Goal: Task Accomplishment & Management: Manage account settings

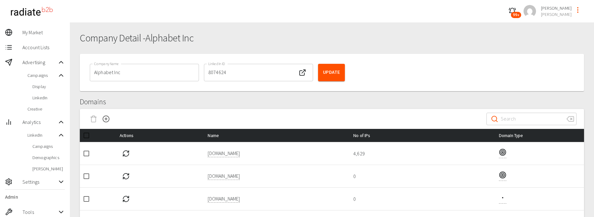
scroll to position [97, 0]
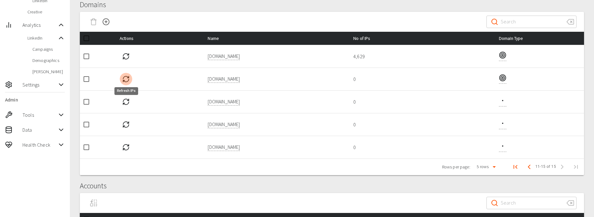
click at [126, 79] on icon "Refresh IPs" at bounding box center [125, 78] width 7 height 7
click at [530, 169] on icon "Previous Page" at bounding box center [528, 166] width 7 height 7
click at [128, 102] on icon "Refresh IPs" at bounding box center [125, 101] width 7 height 7
click at [529, 167] on icon "Previous Page" at bounding box center [530, 166] width 7 height 7
click at [566, 168] on button "Next Page" at bounding box center [562, 167] width 12 height 12
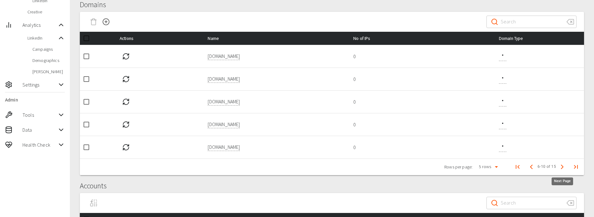
click at [565, 168] on button "Next Page" at bounding box center [562, 167] width 12 height 12
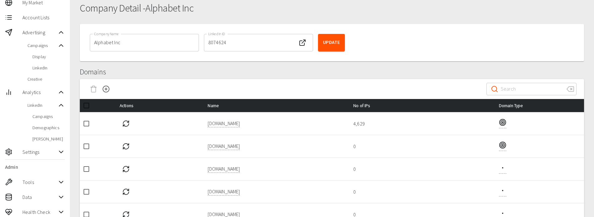
scroll to position [0, 0]
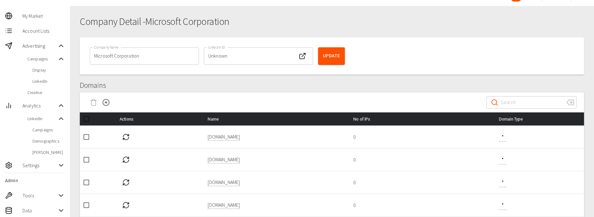
scroll to position [31, 0]
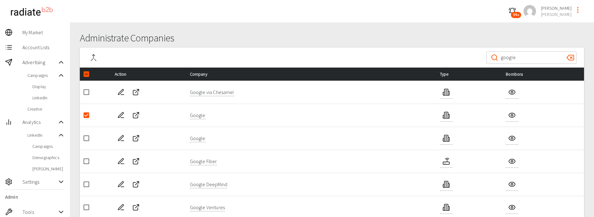
scroll to position [22, 0]
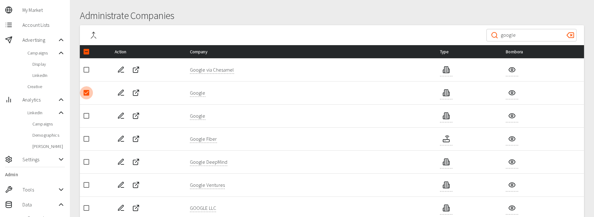
click at [87, 93] on input "checkbox" at bounding box center [86, 92] width 13 height 13
checkbox input "false"
drag, startPoint x: 520, startPoint y: 36, endPoint x: 413, endPoint y: 33, distance: 107.9
click at [413, 33] on div "​ google ​" at bounding box center [332, 35] width 504 height 20
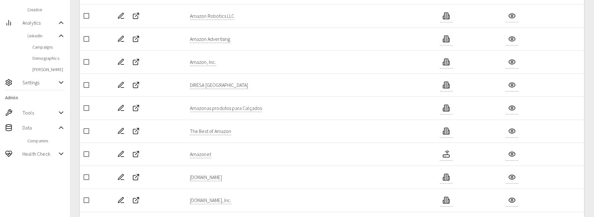
scroll to position [116, 0]
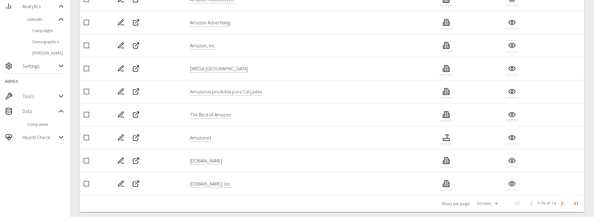
type input "amazon"
click at [120, 161] on icon "Edit Company" at bounding box center [120, 160] width 5 height 5
click at [87, 162] on input "checkbox" at bounding box center [86, 160] width 13 height 13
checkbox input "true"
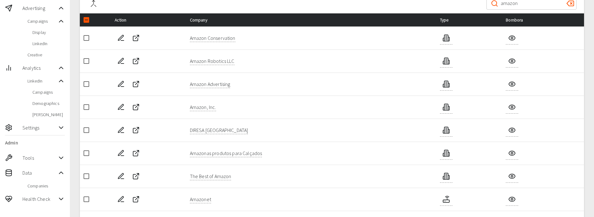
scroll to position [54, 0]
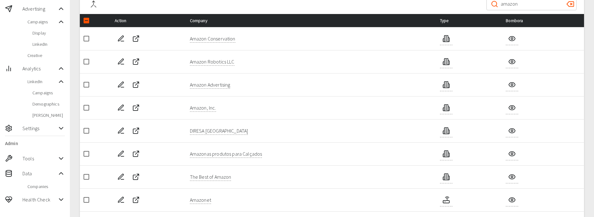
click at [86, 110] on input "checkbox" at bounding box center [86, 107] width 13 height 13
checkbox input "true"
click at [87, 22] on input "checkbox" at bounding box center [86, 20] width 13 height 13
checkbox input "true"
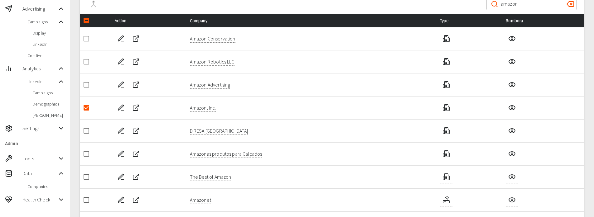
checkbox input "true"
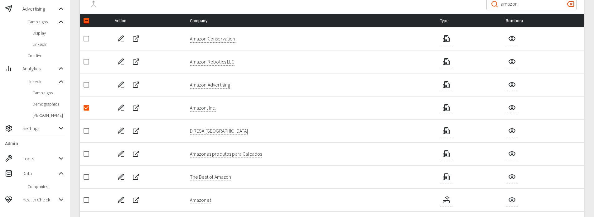
checkbox input "true"
click at [87, 22] on input "checkbox" at bounding box center [86, 20] width 13 height 13
checkbox input "false"
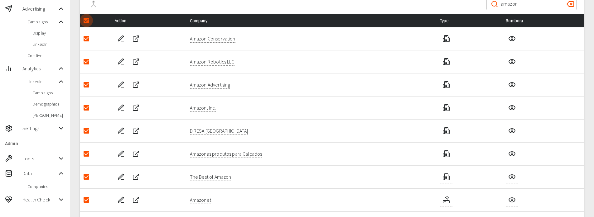
checkbox input "false"
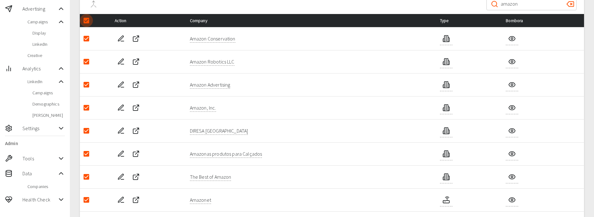
checkbox input "false"
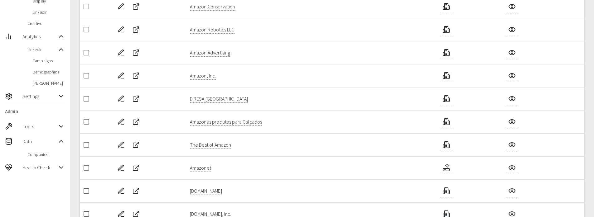
scroll to position [121, 0]
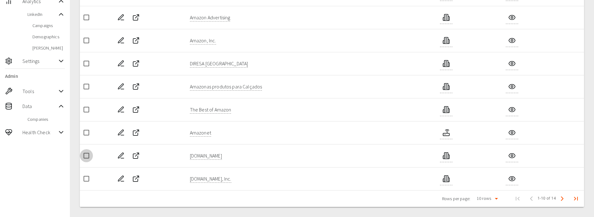
click at [86, 158] on input "checkbox" at bounding box center [86, 155] width 13 height 13
checkbox input "true"
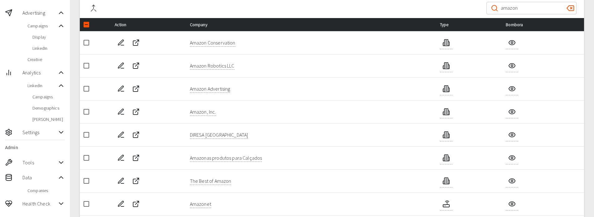
scroll to position [0, 0]
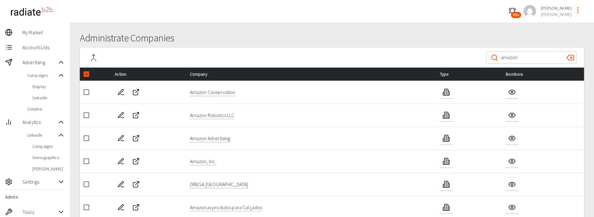
click at [94, 60] on icon "Merge Company" at bounding box center [93, 57] width 7 height 7
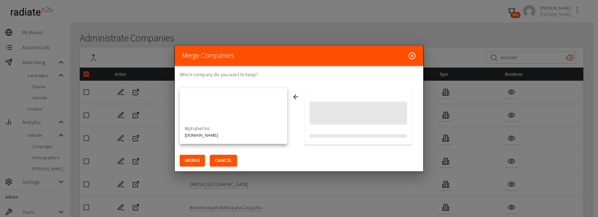
click at [229, 165] on button "Cancel" at bounding box center [223, 161] width 27 height 12
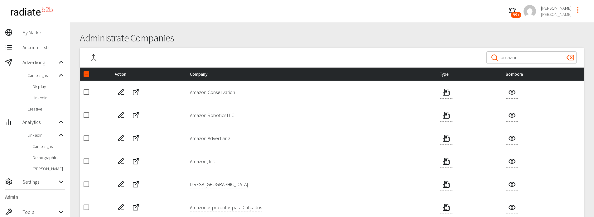
click at [85, 74] on input "checkbox" at bounding box center [86, 74] width 13 height 13
checkbox input "true"
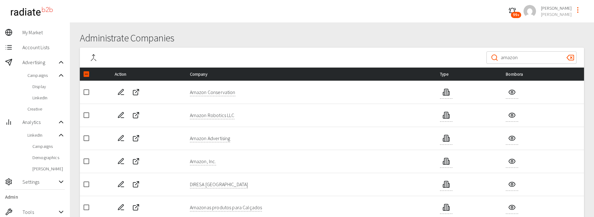
checkbox input "true"
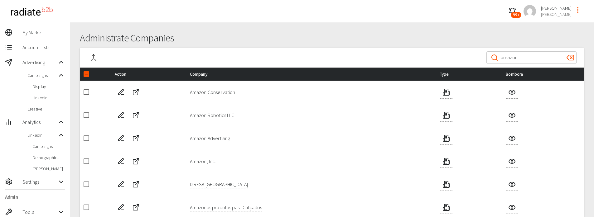
checkbox input "true"
click at [85, 74] on input "checkbox" at bounding box center [86, 74] width 13 height 13
checkbox input "false"
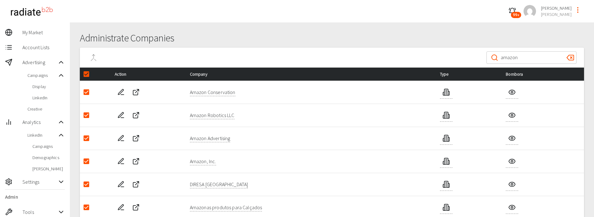
checkbox input "false"
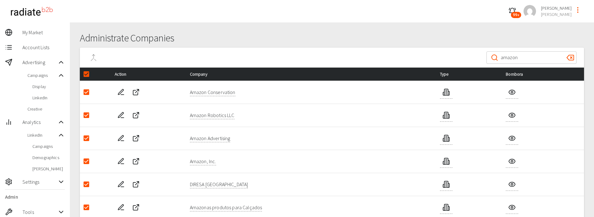
checkbox input "false"
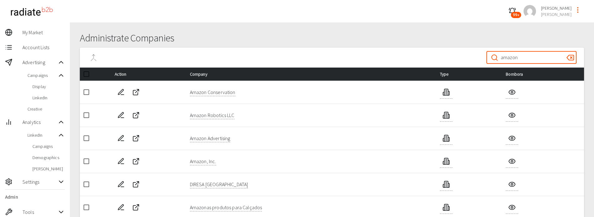
drag, startPoint x: 465, startPoint y: 61, endPoint x: 442, endPoint y: 61, distance: 22.4
click at [444, 61] on div "​ amazon ​" at bounding box center [332, 58] width 504 height 20
click at [517, 63] on input "Search" at bounding box center [531, 57] width 61 height 17
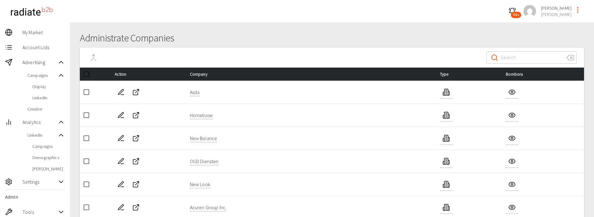
click at [527, 64] on input "Search" at bounding box center [531, 57] width 61 height 17
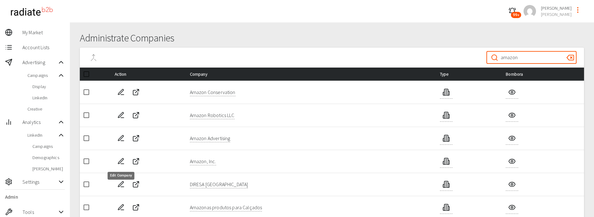
type input "amazon"
click at [119, 163] on icon "Edit Company" at bounding box center [120, 161] width 7 height 7
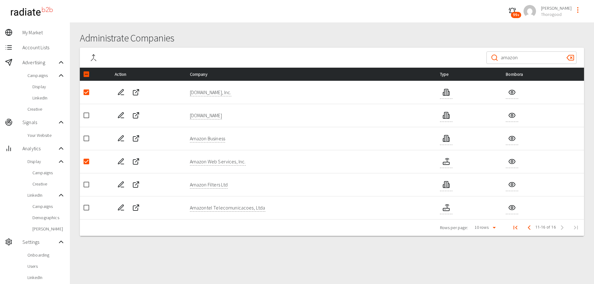
scroll to position [31, 0]
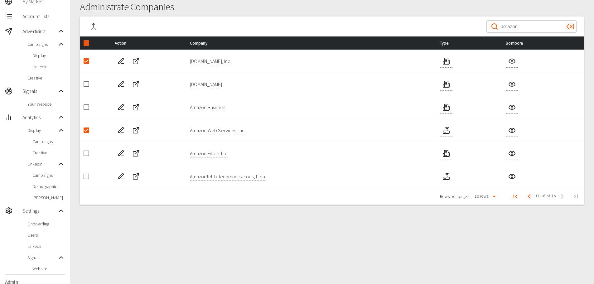
click at [42, 12] on span "Account Lists" at bounding box center [43, 15] width 42 height 7
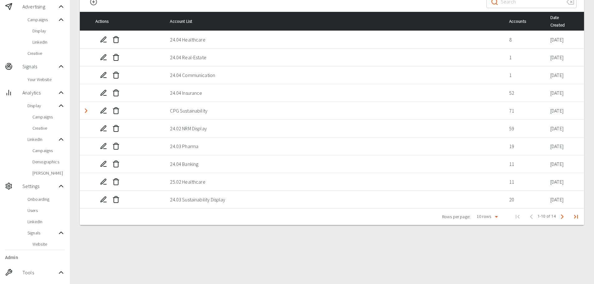
scroll to position [62, 0]
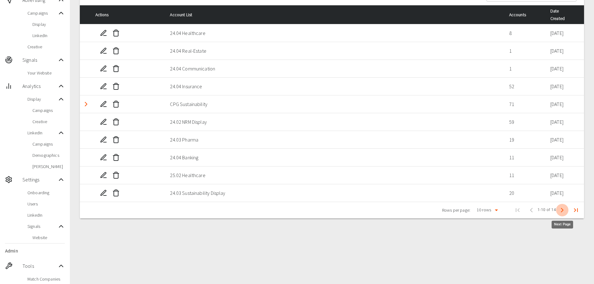
click at [562, 211] on polyline "Next Page" at bounding box center [562, 210] width 2 height 4
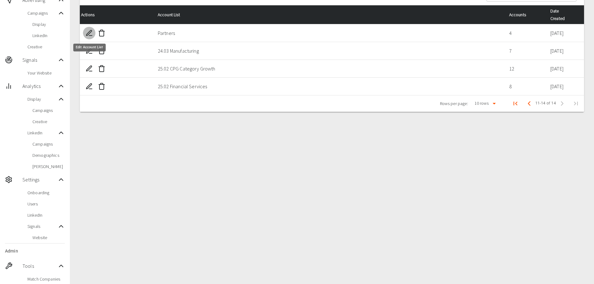
click at [90, 35] on icon "Edit Account List" at bounding box center [88, 32] width 7 height 7
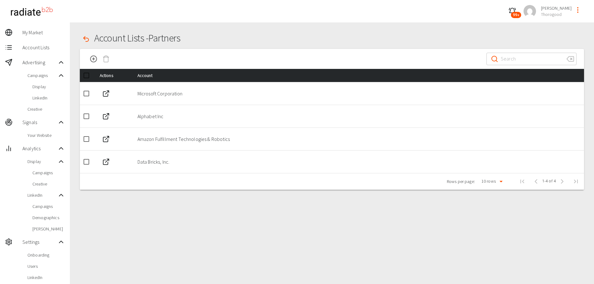
click at [86, 140] on input "checkbox" at bounding box center [86, 138] width 13 height 13
click at [87, 139] on input "checkbox" at bounding box center [86, 138] width 13 height 13
checkbox input "false"
click at [255, 194] on div "Account Lists - Partners ​ ​ Actions Account Microsoft Corporation Alphabet Inc…" at bounding box center [332, 206] width 524 height 368
click at [51, 88] on span "Display" at bounding box center [48, 87] width 32 height 6
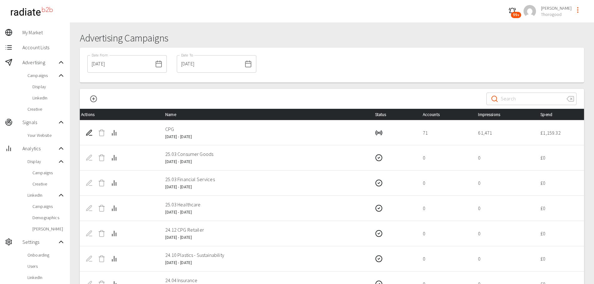
click at [93, 98] on line "New Campaign" at bounding box center [93, 99] width 0 height 2
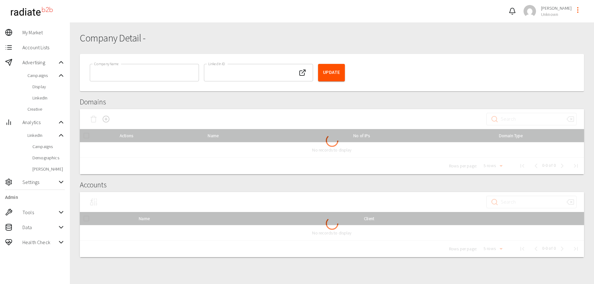
type input "Amazon, Inc."
type input "Unknown"
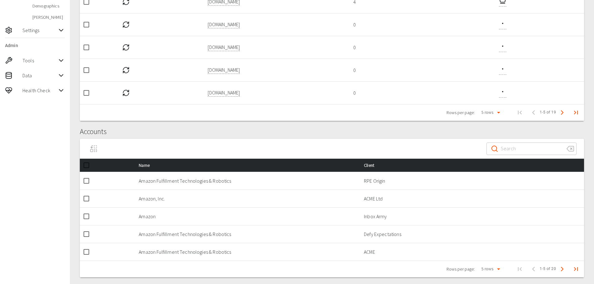
scroll to position [155, 0]
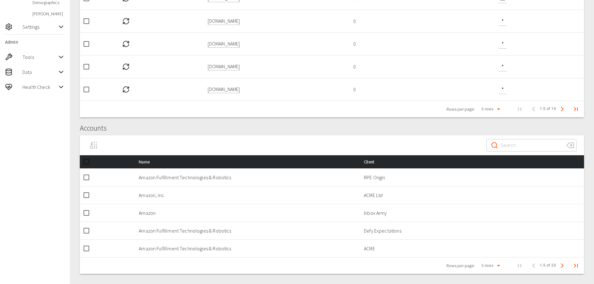
click at [87, 194] on input "checkbox" at bounding box center [86, 195] width 13 height 13
checkbox input "true"
drag, startPoint x: 174, startPoint y: 196, endPoint x: 115, endPoint y: 195, distance: 58.9
click at [116, 196] on tr "Amazon, Inc. ACME Ltd" at bounding box center [332, 195] width 504 height 18
copy p "Amazon, Inc."
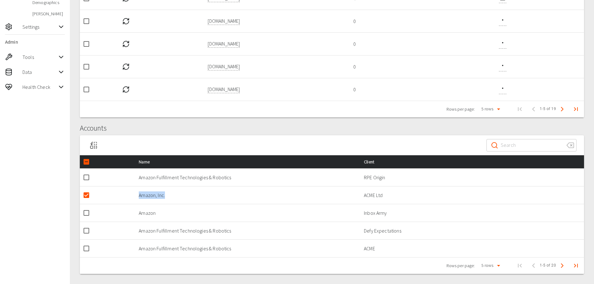
click at [89, 160] on input "checkbox" at bounding box center [86, 161] width 13 height 13
checkbox input "true"
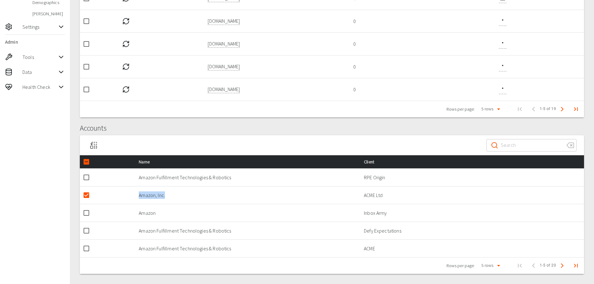
checkbox input "true"
click at [94, 146] on icon "Rename to Company Name" at bounding box center [93, 144] width 7 height 7
checkbox input "false"
